Goal: Use online tool/utility: Utilize a website feature to perform a specific function

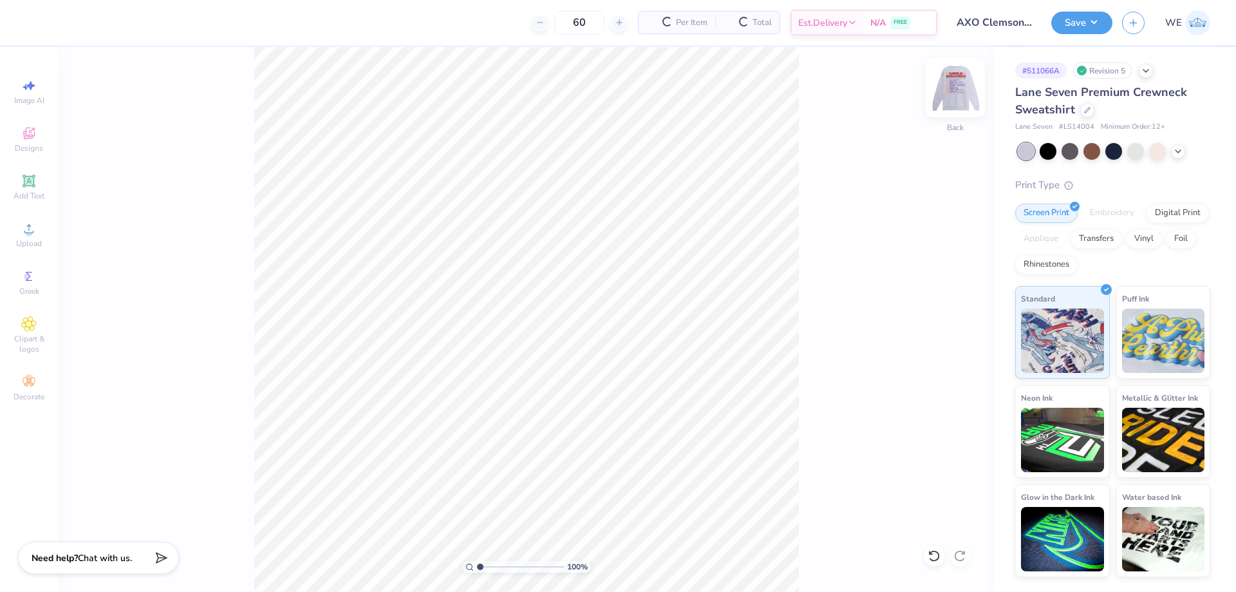
click at [954, 72] on div at bounding box center [955, 87] width 59 height 59
drag, startPoint x: 862, startPoint y: 178, endPoint x: 904, endPoint y: 147, distance: 52.9
click at [863, 178] on div "100 % Front" at bounding box center [526, 319] width 937 height 545
click at [940, 101] on div "100 % Front" at bounding box center [526, 319] width 937 height 545
click at [944, 94] on img at bounding box center [955, 88] width 26 height 26
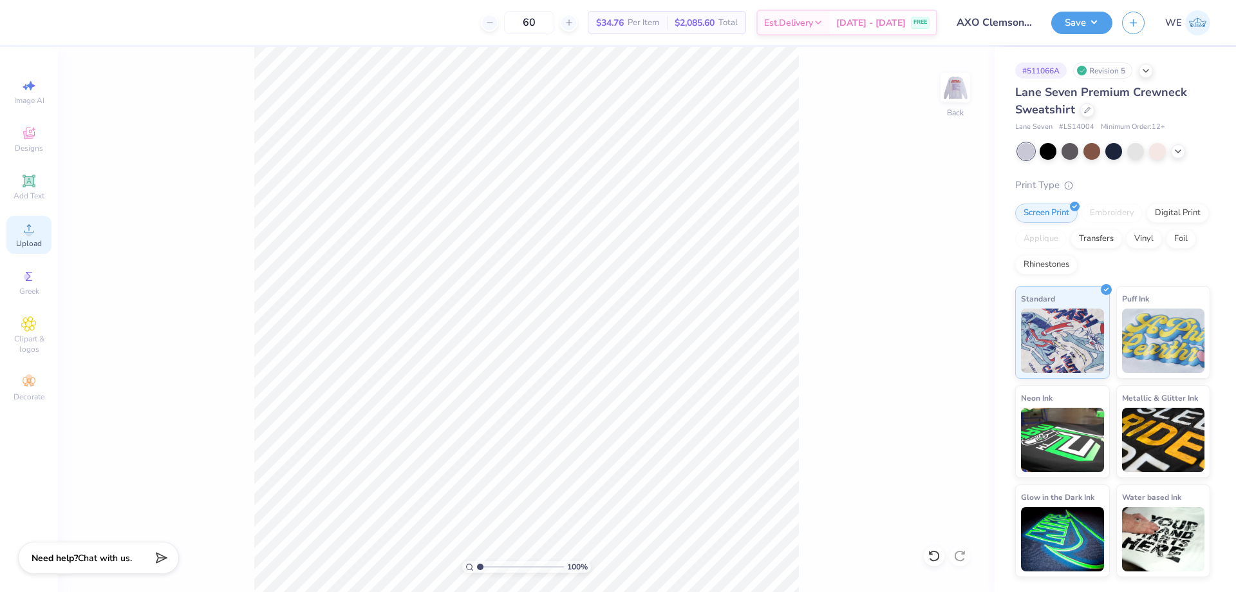
click at [45, 233] on div "Upload" at bounding box center [28, 235] width 45 height 38
click at [937, 256] on input "15.00" at bounding box center [947, 260] width 46 height 18
type input "12.00"
type input "11.79"
type input "5.85"
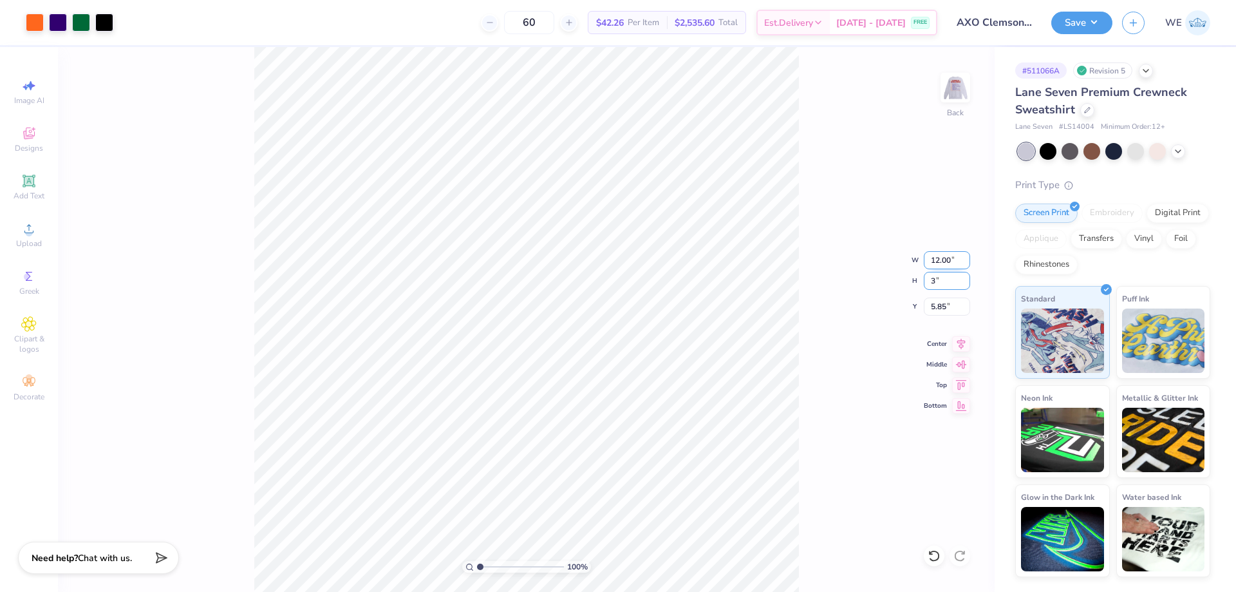
type input "3"
type input "3.05"
type input "3.00"
type input "10.25"
click at [948, 262] on input "3.05" at bounding box center [947, 260] width 46 height 18
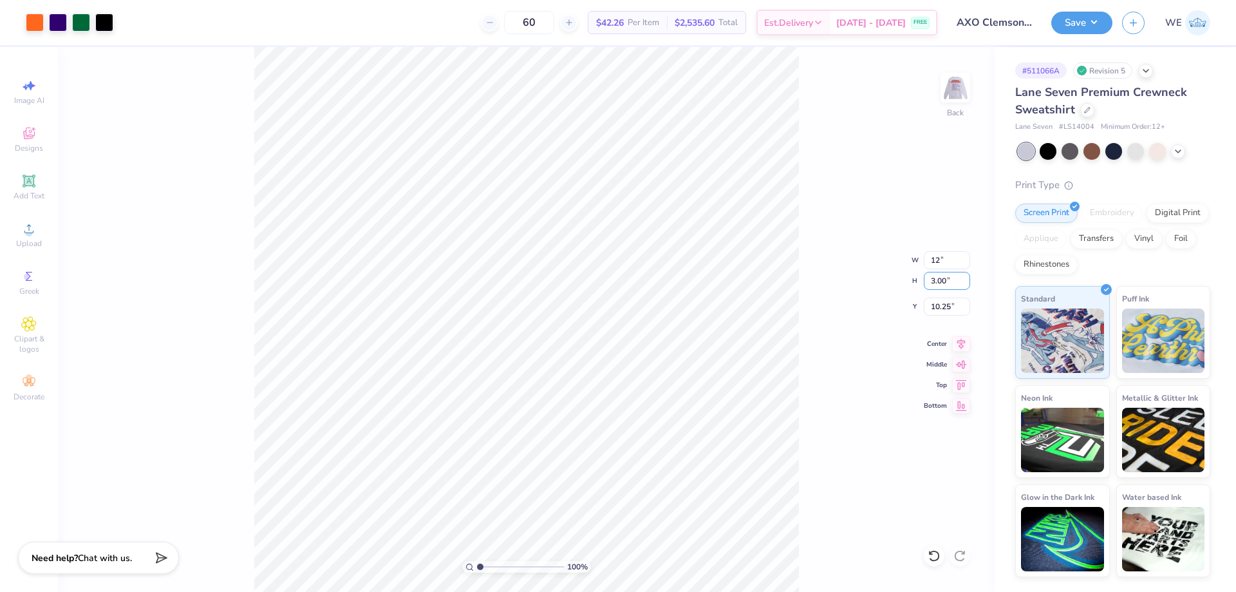
type input "12.00"
type input "11.79"
type input "3.00"
type input "1"
click at [1099, 19] on button "Save" at bounding box center [1081, 21] width 61 height 23
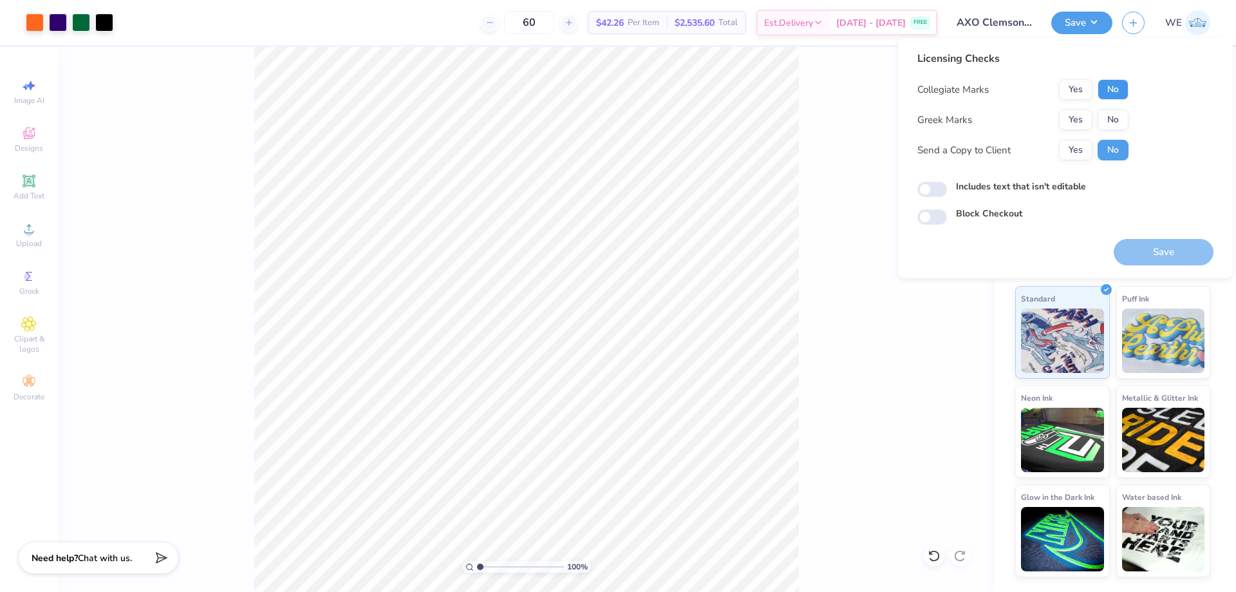
click at [1115, 89] on button "No" at bounding box center [1112, 89] width 31 height 21
click at [1077, 115] on button "Yes" at bounding box center [1075, 119] width 33 height 21
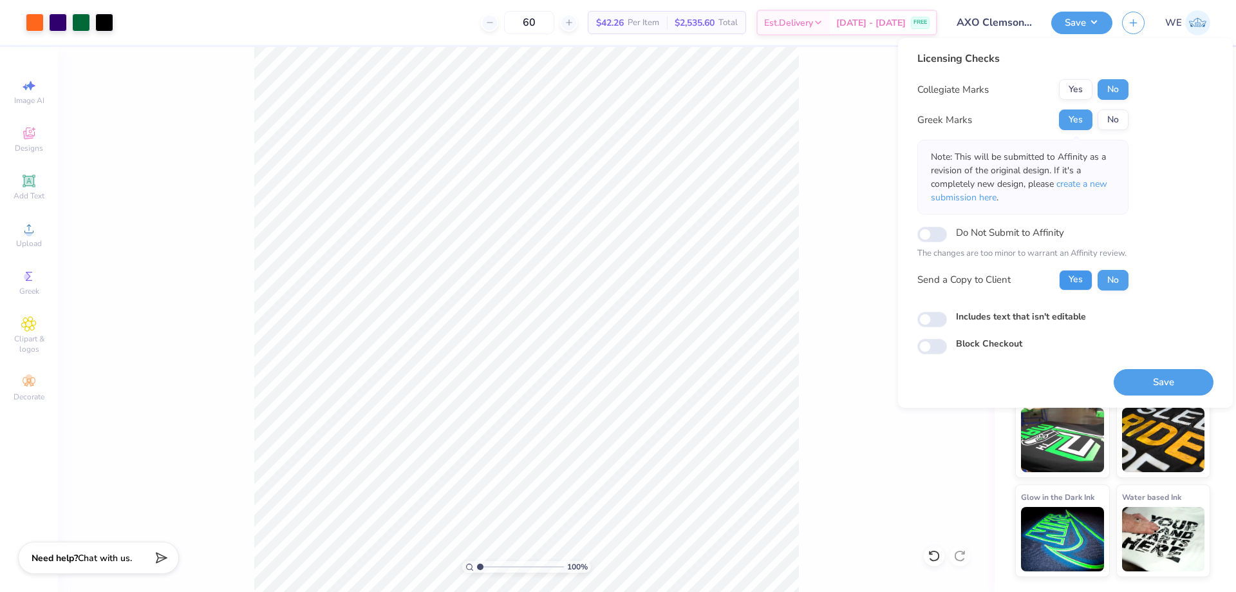
click at [1076, 285] on button "Yes" at bounding box center [1075, 280] width 33 height 21
click at [940, 322] on input "Includes text that isn't editable" at bounding box center [932, 319] width 30 height 15
checkbox input "true"
drag, startPoint x: 1074, startPoint y: 91, endPoint x: 1029, endPoint y: 204, distance: 121.6
click at [1074, 92] on button "Yes" at bounding box center [1075, 89] width 33 height 21
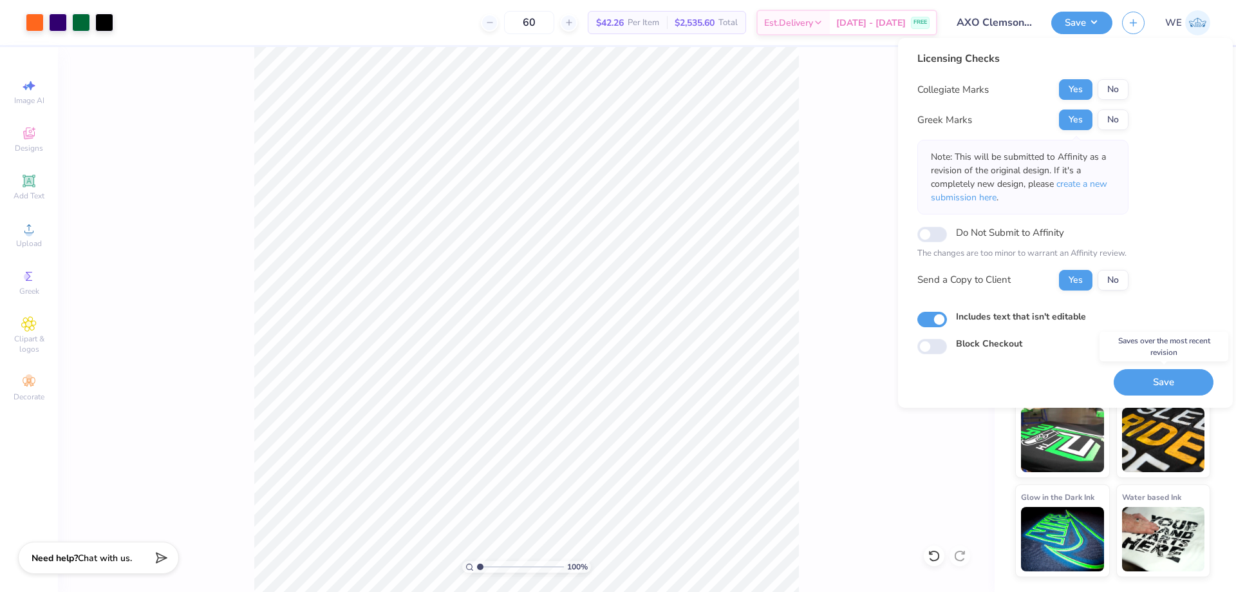
click at [1147, 388] on button "Save" at bounding box center [1164, 382] width 100 height 26
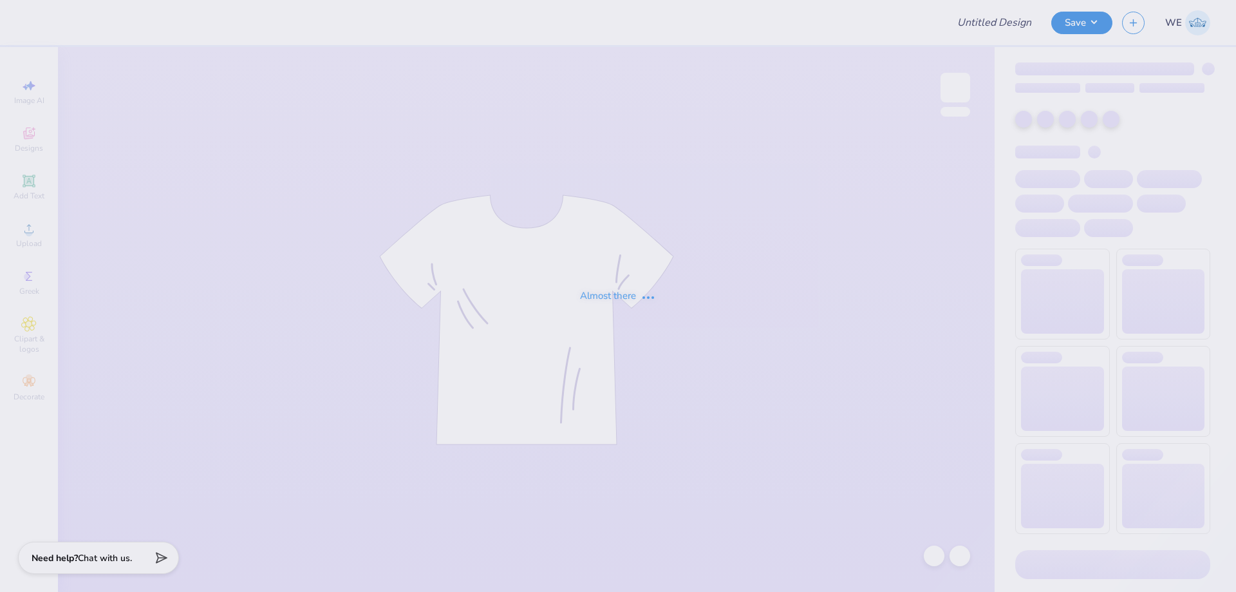
type input "BAP merch"
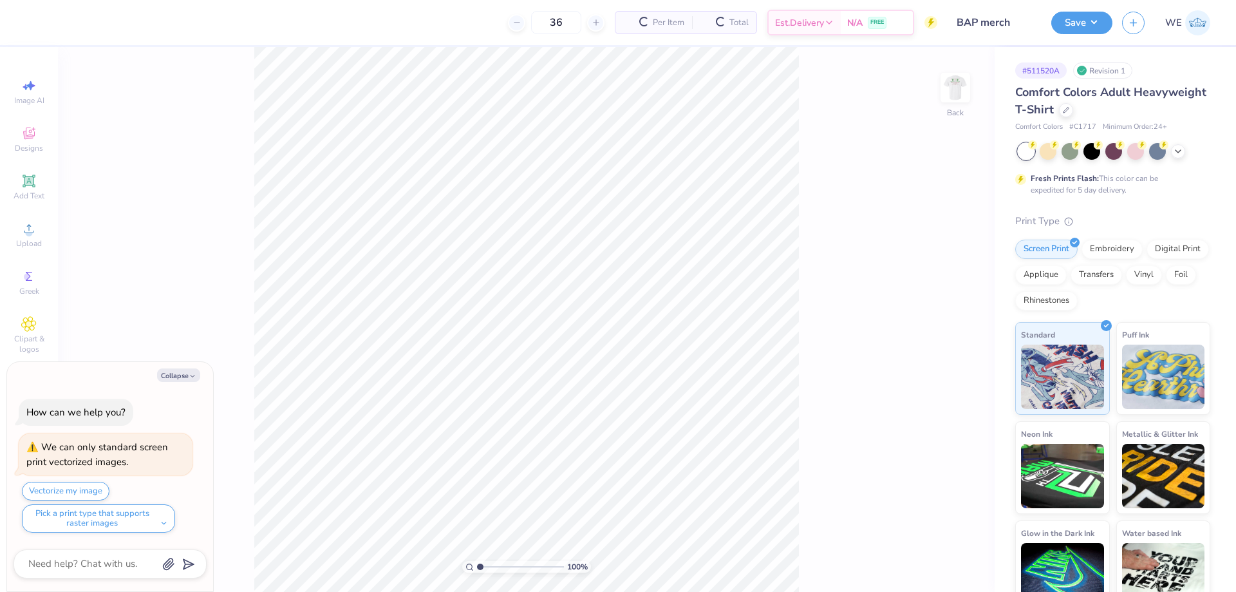
type textarea "x"
